Goal: Task Accomplishment & Management: Use online tool/utility

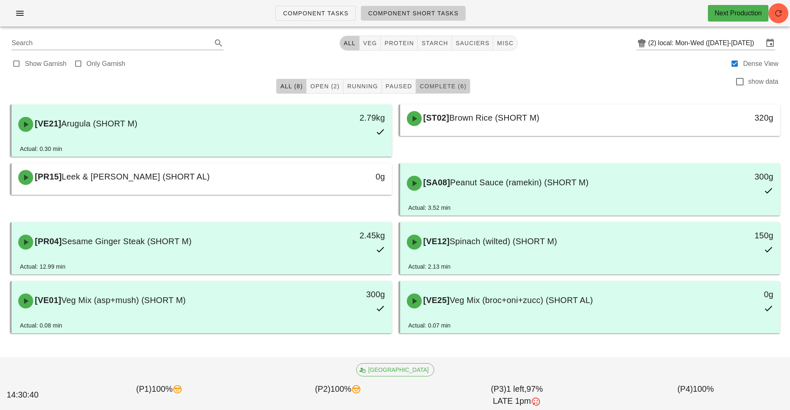
click at [450, 88] on span "Complete (6)" at bounding box center [442, 86] width 47 height 7
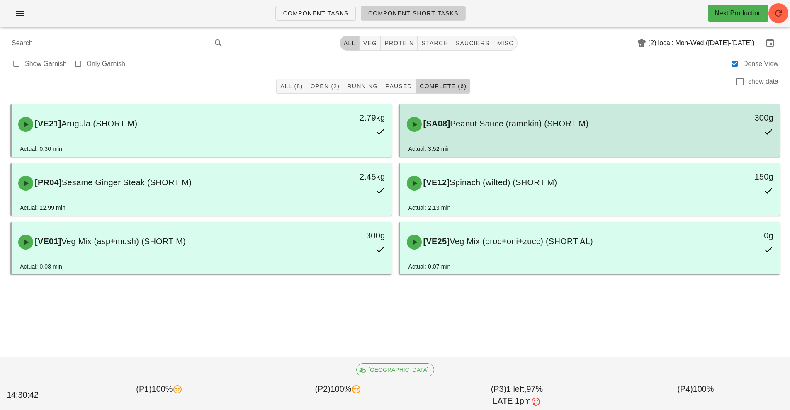
click at [515, 126] on span "Peanut Sauce (ramekin) (SHORT M)" at bounding box center [519, 123] width 138 height 9
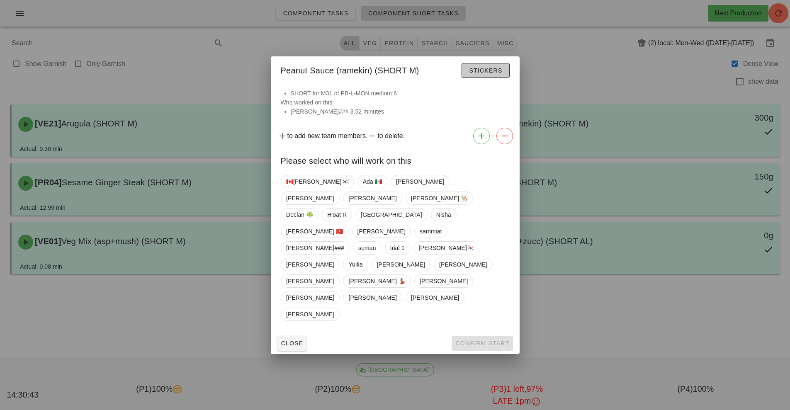
click at [485, 74] on span "Stickers" at bounding box center [485, 70] width 34 height 7
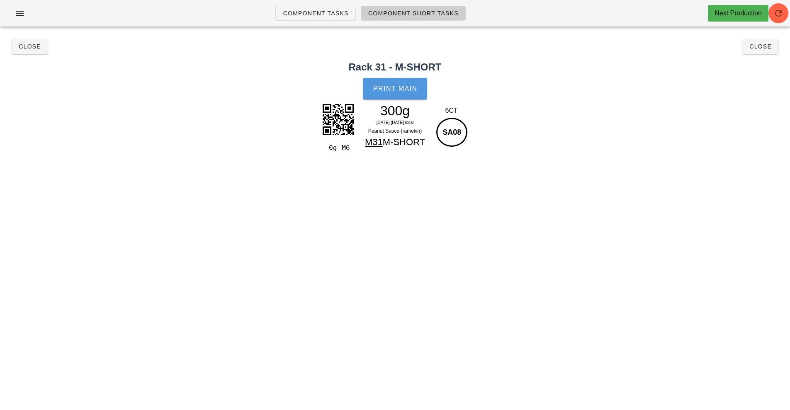
click at [402, 94] on button "Print Main" at bounding box center [395, 89] width 64 height 22
click at [31, 49] on span "Close" at bounding box center [29, 46] width 23 height 7
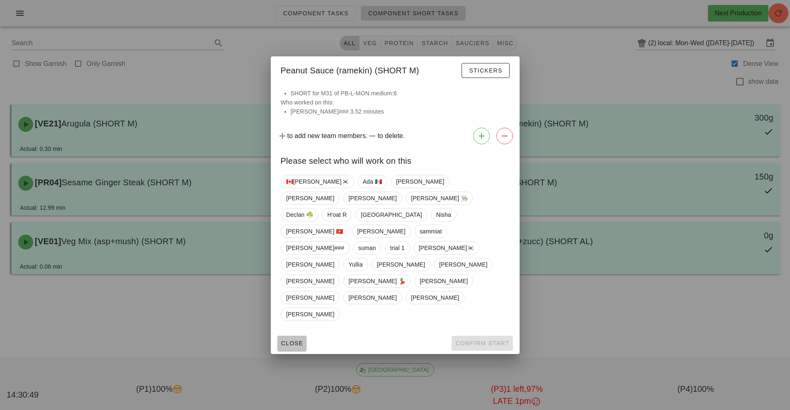
click at [299, 336] on button "Close" at bounding box center [291, 343] width 29 height 15
